Goal: Task Accomplishment & Management: Manage account settings

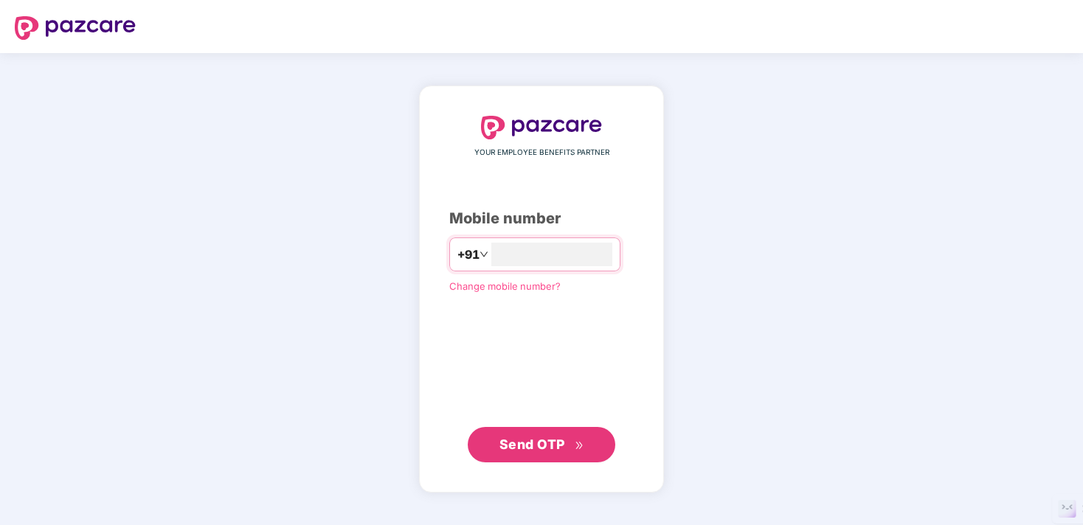
type input "**********"
click at [532, 441] on span "Send OTP" at bounding box center [532, 444] width 66 height 15
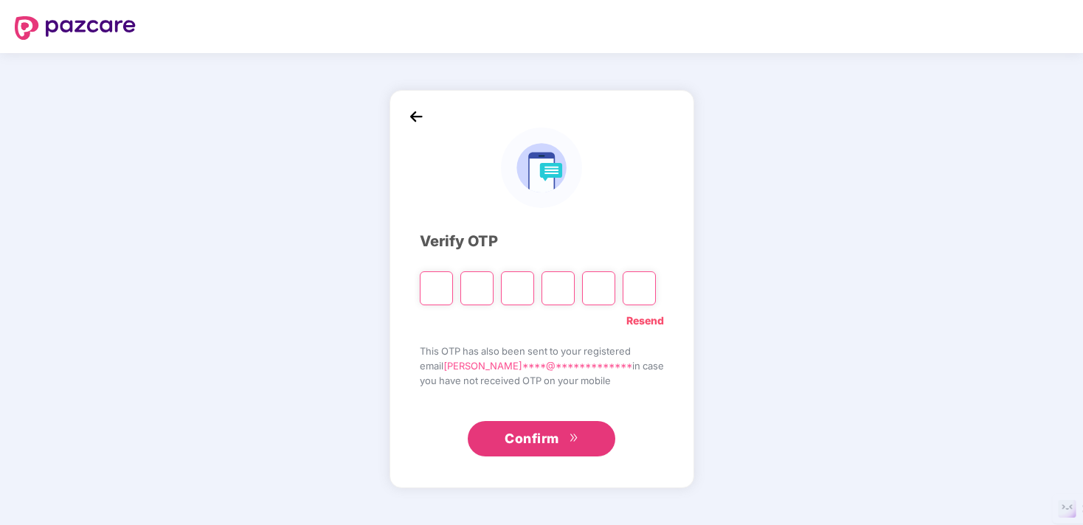
type input "*"
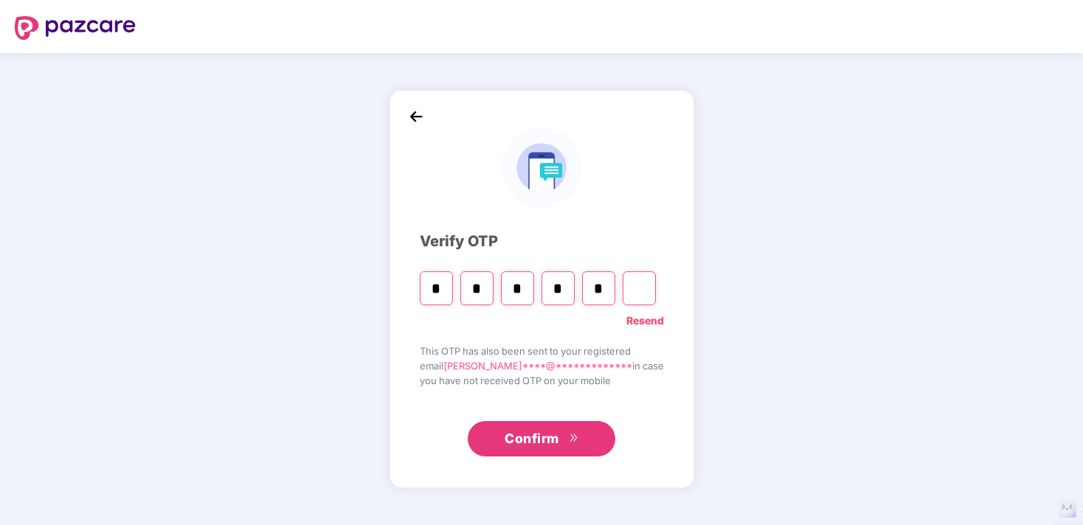
type input "*"
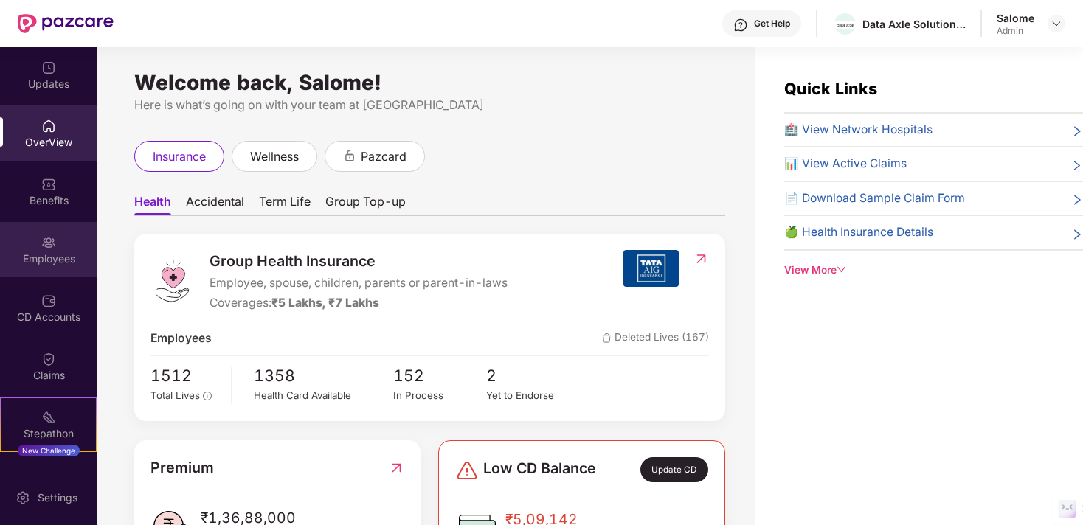
click at [51, 238] on img at bounding box center [48, 242] width 15 height 15
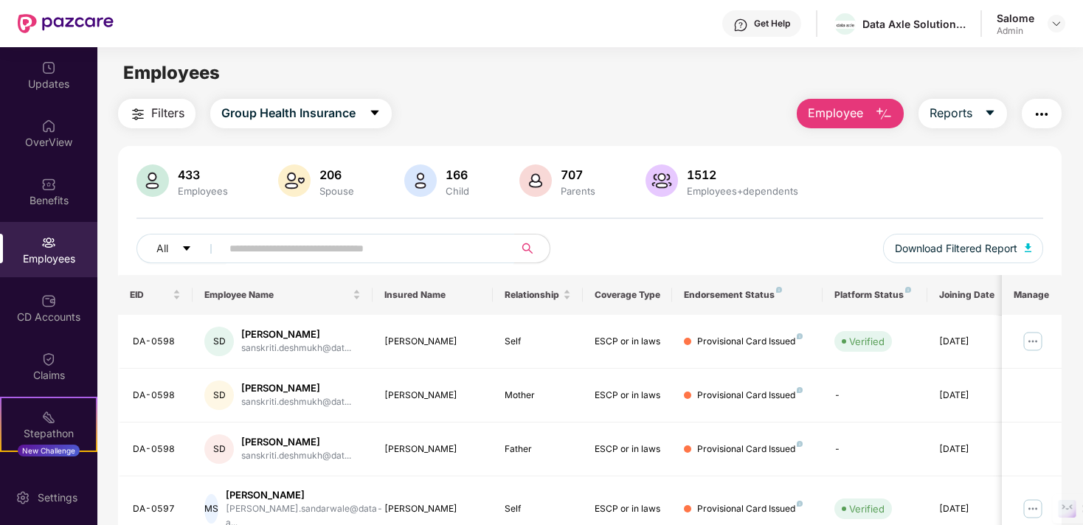
click at [339, 253] on input "text" at bounding box center [361, 249] width 265 height 22
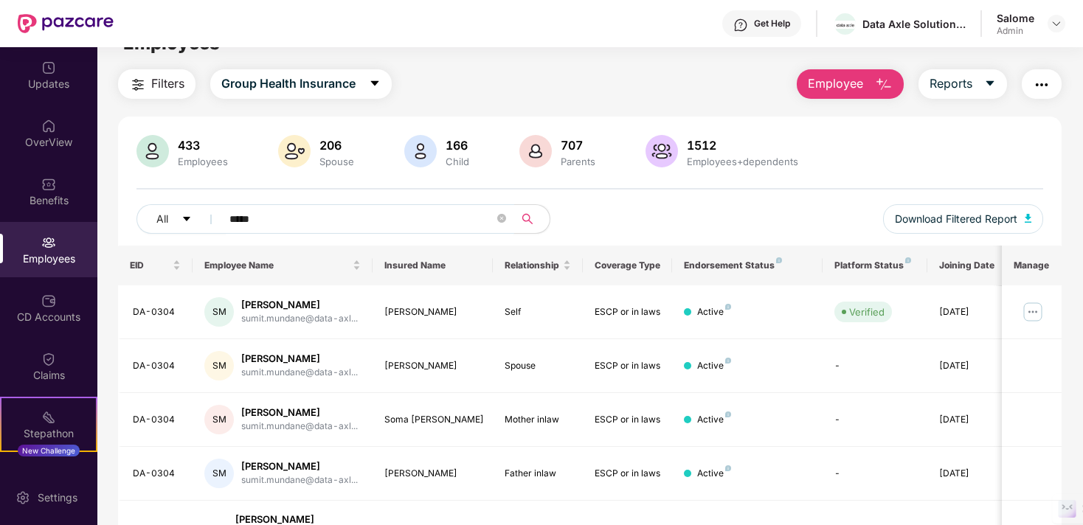
scroll to position [90, 0]
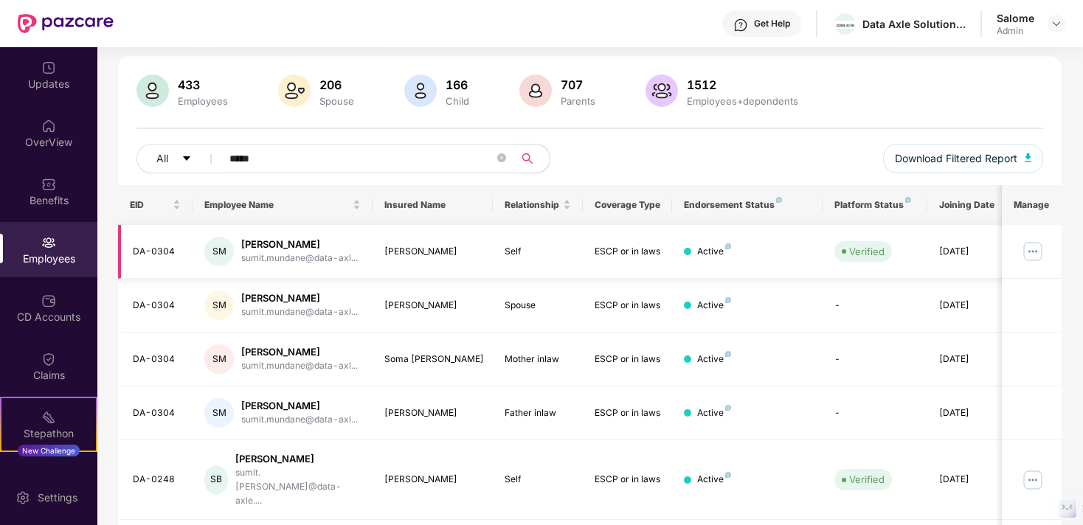
type input "*****"
click at [1032, 250] on img at bounding box center [1033, 252] width 24 height 24
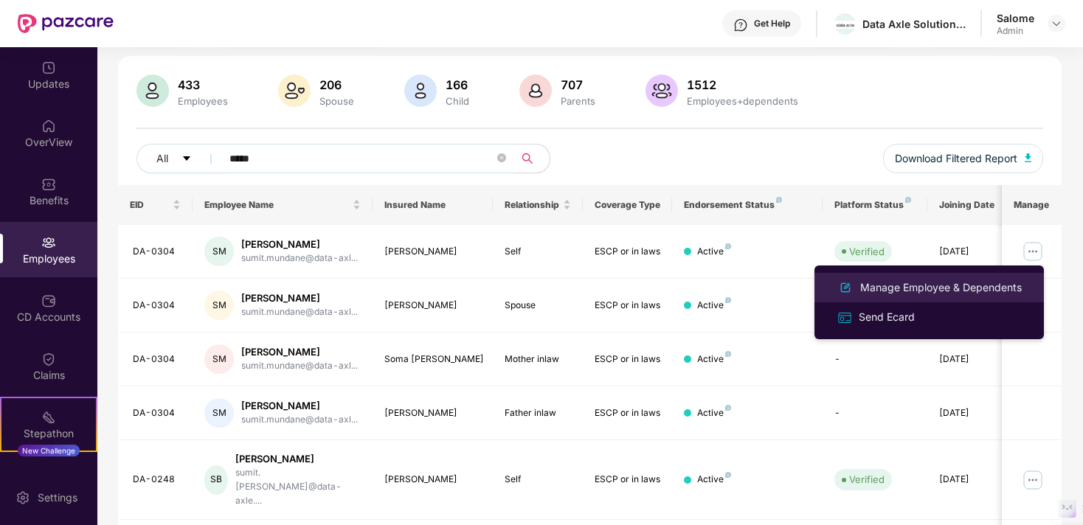
click at [978, 291] on div "Manage Employee & Dependents" at bounding box center [940, 288] width 167 height 16
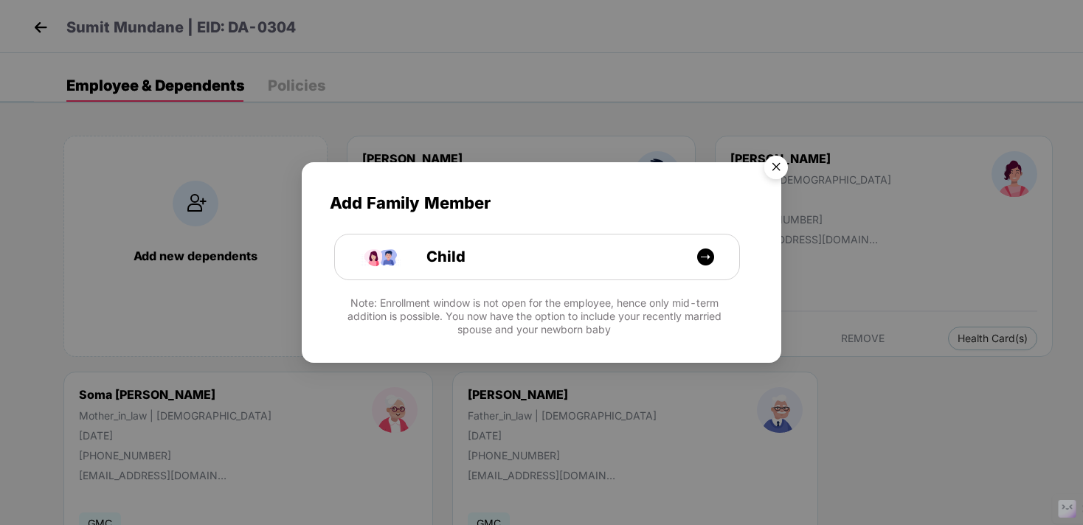
click at [781, 165] on img "Close" at bounding box center [775, 169] width 41 height 41
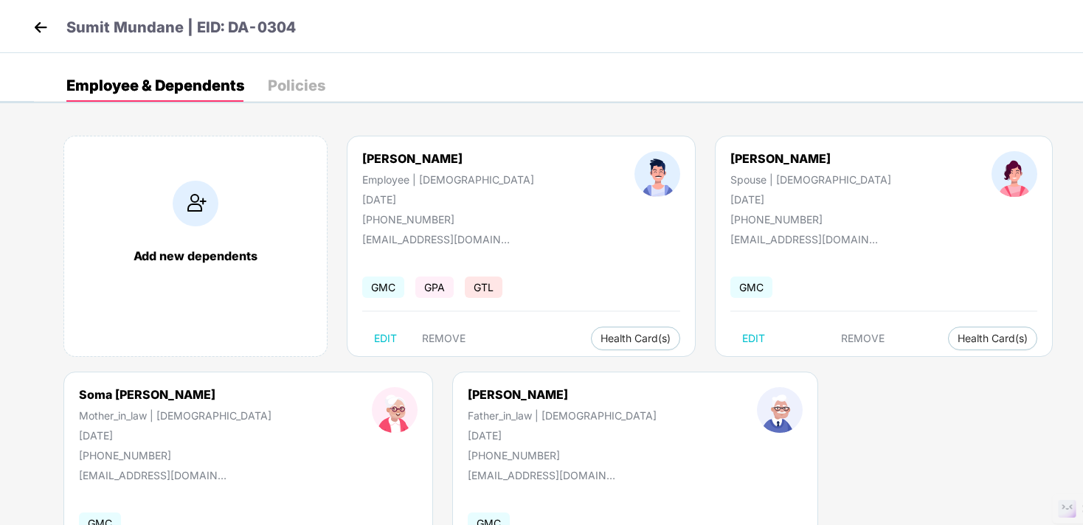
click at [486, 288] on span "GTL" at bounding box center [484, 287] width 38 height 21
